Goal: Task Accomplishment & Management: Use online tool/utility

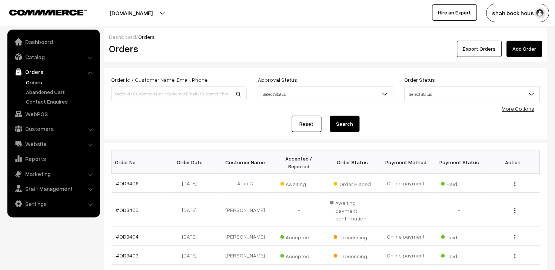
click at [23, 79] on ul "Orders" at bounding box center [53, 92] width 89 height 27
click at [36, 81] on link "Orders" at bounding box center [60, 83] width 73 height 8
click at [130, 183] on link "#OD3406" at bounding box center [127, 183] width 23 height 6
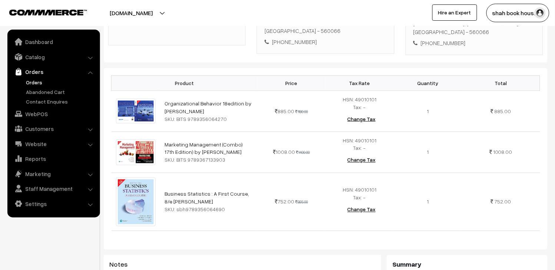
scroll to position [164, 0]
click at [35, 80] on link "Orders" at bounding box center [60, 83] width 73 height 8
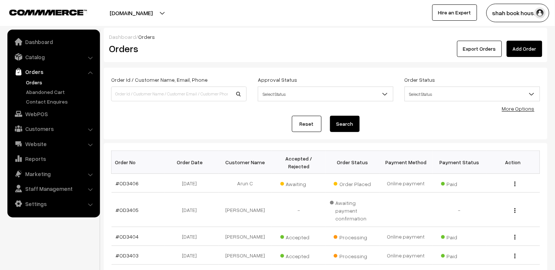
click at [31, 83] on link "Orders" at bounding box center [60, 83] width 73 height 8
click at [162, 94] on input at bounding box center [179, 94] width 136 height 15
type input "OD3318"
click at [346, 123] on button "Search" at bounding box center [345, 124] width 30 height 16
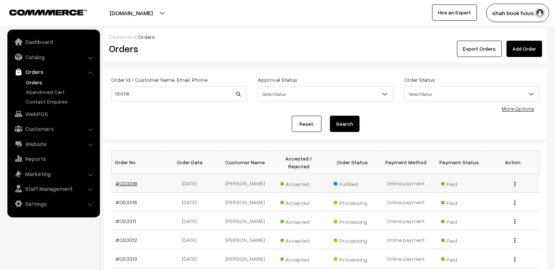
click at [131, 187] on link "#OD3318" at bounding box center [126, 183] width 21 height 6
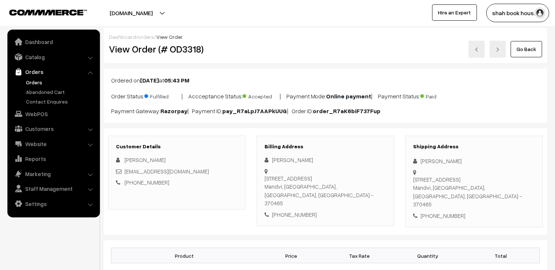
click at [31, 84] on link "Orders" at bounding box center [60, 83] width 73 height 8
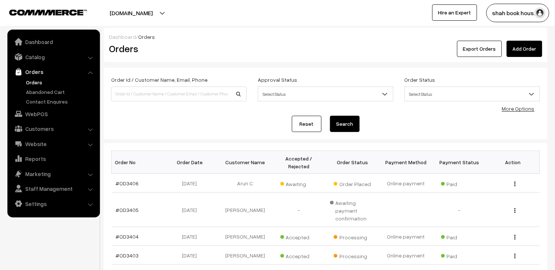
click at [123, 186] on link "#OD3406" at bounding box center [127, 183] width 23 height 6
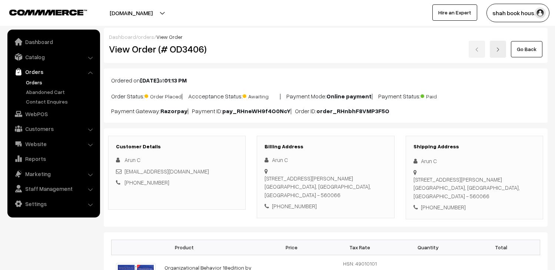
scroll to position [164, 0]
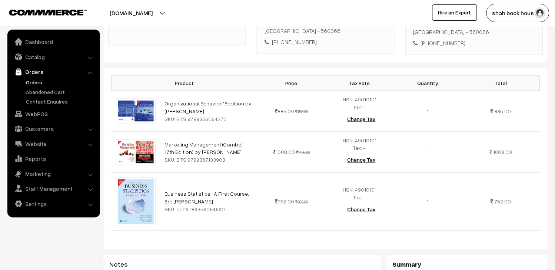
click at [42, 82] on link "Orders" at bounding box center [60, 83] width 73 height 8
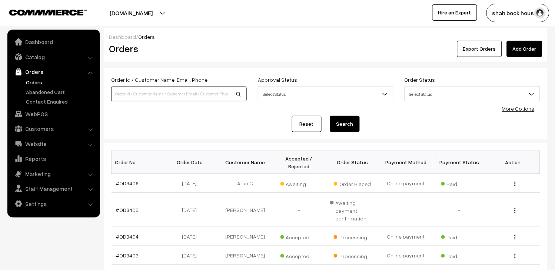
click at [185, 93] on input at bounding box center [179, 94] width 136 height 15
click at [32, 58] on link "Catalog" at bounding box center [53, 56] width 88 height 13
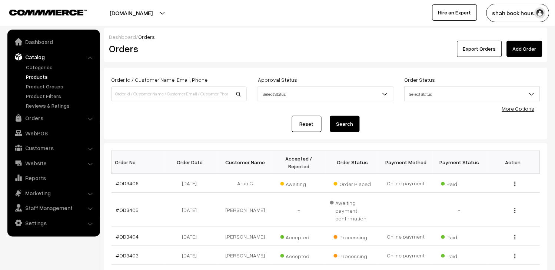
click at [37, 75] on link "Products" at bounding box center [60, 77] width 73 height 8
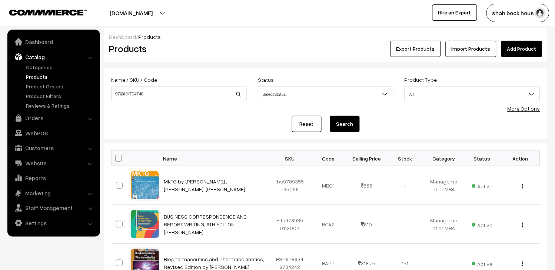
type input "9788131794746"
click at [341, 121] on button "Search" at bounding box center [345, 124] width 30 height 16
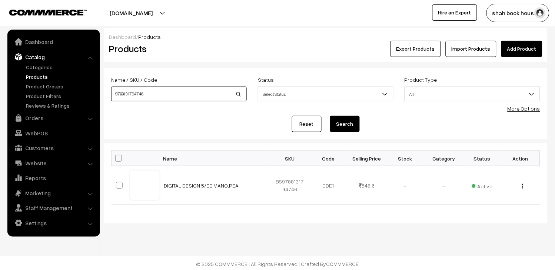
drag, startPoint x: 181, startPoint y: 98, endPoint x: 0, endPoint y: 67, distance: 183.3
click at [0, 67] on body "Thank you for showing interest. Our team will call you shortly. Close [DOMAIN_N…" at bounding box center [277, 136] width 555 height 272
paste input "BS9788131795415"
type input "9788131795415"
click at [341, 127] on button "Search" at bounding box center [345, 124] width 30 height 16
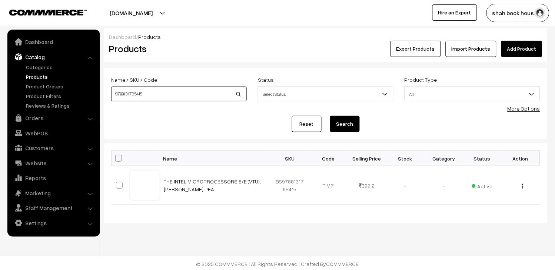
drag, startPoint x: 158, startPoint y: 92, endPoint x: 27, endPoint y: 71, distance: 132.0
click at [31, 72] on body "Thank you for showing interest. Our team will call you shortly. Close [DOMAIN_N…" at bounding box center [277, 136] width 555 height 272
drag, startPoint x: 154, startPoint y: 93, endPoint x: 49, endPoint y: 79, distance: 106.1
click at [49, 79] on body "Thank you for showing interest. Our team will call you shortly. Close [DOMAIN_N…" at bounding box center [277, 136] width 555 height 272
paste input "OD2055"
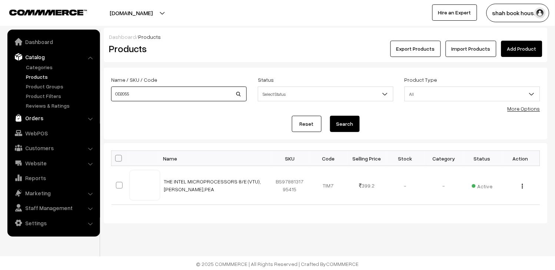
type input "OD2055"
click at [35, 123] on link "Orders" at bounding box center [53, 117] width 88 height 13
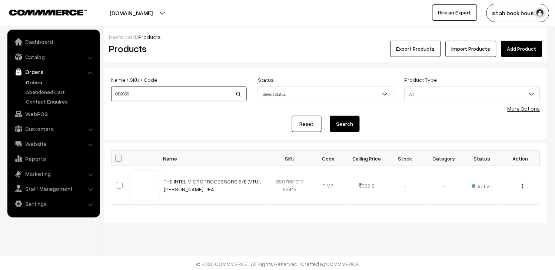
drag, startPoint x: 166, startPoint y: 91, endPoint x: 17, endPoint y: 83, distance: 149.1
click at [23, 83] on body "Thank you for showing interest. Our team will call you shortly. Close [DOMAIN_N…" at bounding box center [277, 136] width 555 height 272
click at [37, 84] on link "Orders" at bounding box center [60, 83] width 73 height 8
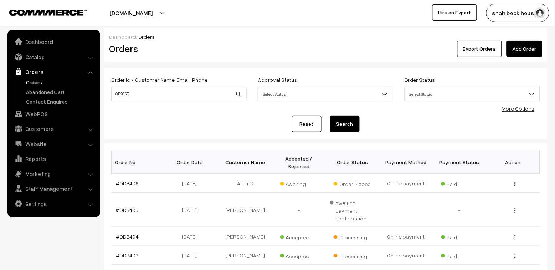
type input "OD2055"
click at [343, 129] on button "Search" at bounding box center [345, 124] width 30 height 16
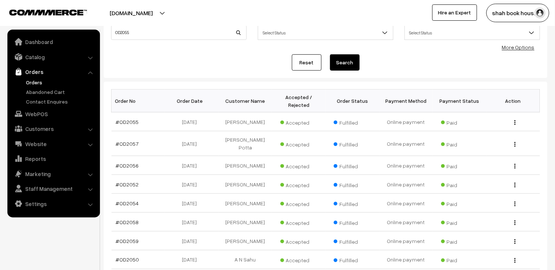
scroll to position [82, 0]
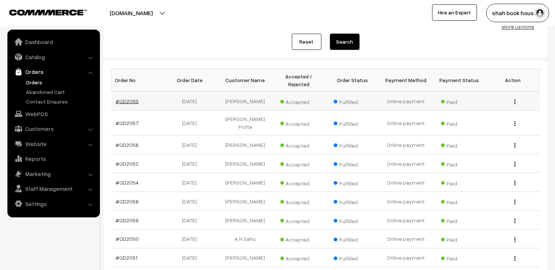
click at [127, 99] on link "#OD2055" at bounding box center [127, 101] width 23 height 6
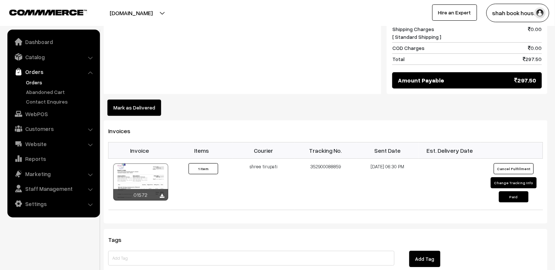
scroll to position [385, 0]
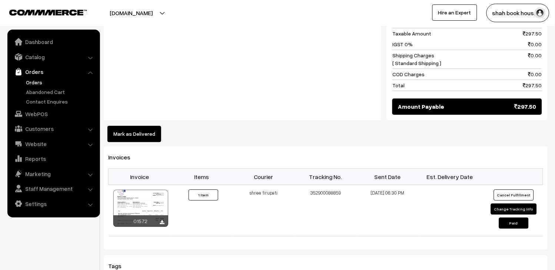
click at [41, 82] on link "Orders" at bounding box center [60, 83] width 73 height 8
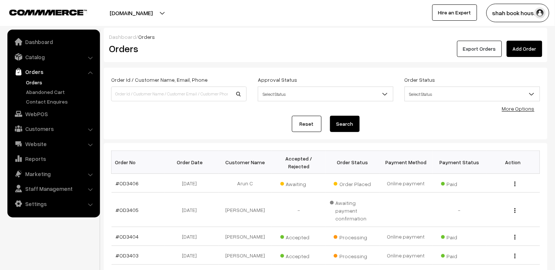
click at [493, 51] on button "Export Orders" at bounding box center [479, 49] width 45 height 16
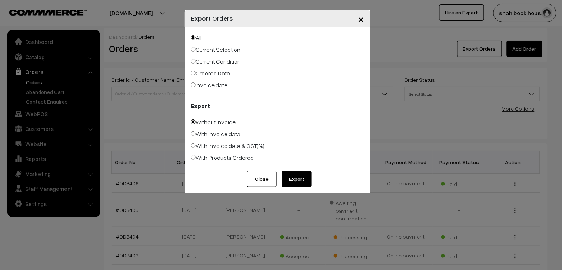
click at [226, 158] on label "With Products Ordered" at bounding box center [222, 157] width 63 height 9
click at [196, 158] on input "With Products Ordered" at bounding box center [193, 157] width 5 height 5
radio input "true"
click at [300, 173] on button "Export" at bounding box center [297, 179] width 30 height 16
